Goal: Participate in discussion: Participate in discussion

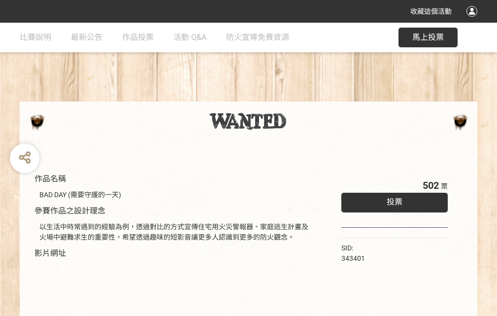
click at [473, 21] on div "收藏這個活動" at bounding box center [248, 11] width 497 height 23
click at [308, 97] on div "作品名稱 BAD DAY (需要守護的一天) 參賽作品之設計理念 以生活中時常遇到的經驗為例，透過對比的方式宣傳住宅用火災警報器、家庭逃生計畫及火場中避難求生…" at bounding box center [248, 230] width 497 height 414
click at [392, 200] on span "投票" at bounding box center [395, 201] width 16 height 9
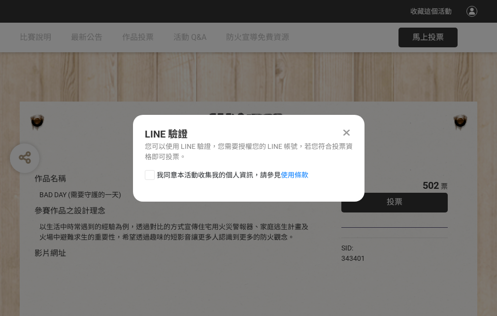
click at [149, 173] on div at bounding box center [150, 175] width 10 height 10
checkbox input "true"
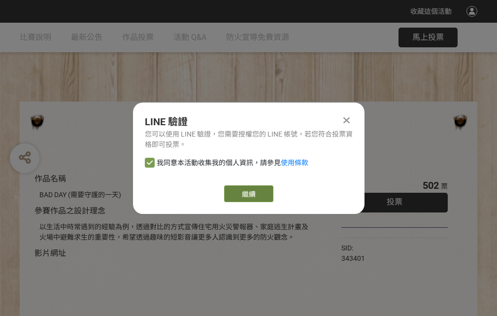
click at [248, 194] on link "繼續" at bounding box center [248, 193] width 49 height 17
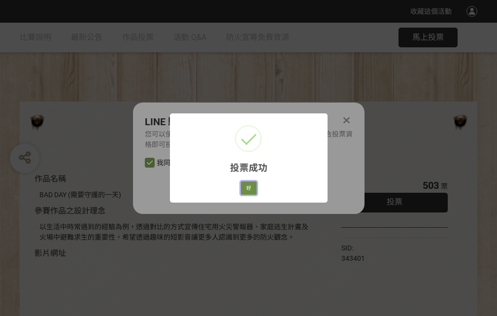
click at [246, 186] on button "好" at bounding box center [249, 188] width 16 height 14
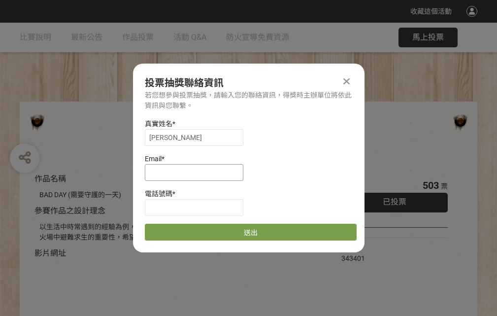
click at [197, 172] on input at bounding box center [194, 172] width 99 height 17
type input "[EMAIL_ADDRESS][DOMAIN_NAME]"
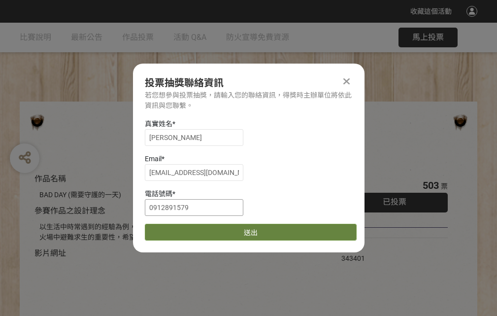
type input "0912891579"
click at [173, 229] on button "送出" at bounding box center [251, 232] width 212 height 17
